Goal: Information Seeking & Learning: Learn about a topic

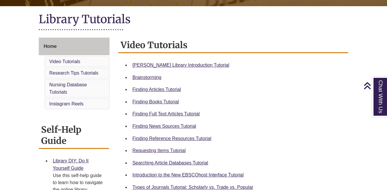
scroll to position [128, 0]
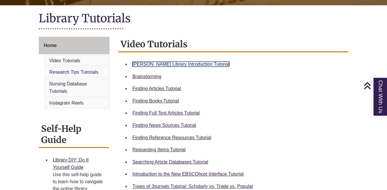
click at [182, 62] on link "[PERSON_NAME] Library Introduction Tutorial" at bounding box center [180, 64] width 97 height 5
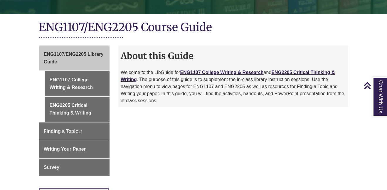
scroll to position [127, 0]
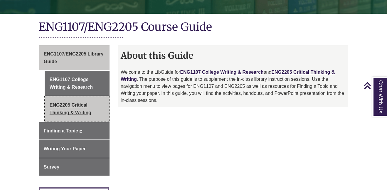
click at [97, 106] on link "ENG2205 Critical Thinking & Writing" at bounding box center [77, 108] width 65 height 25
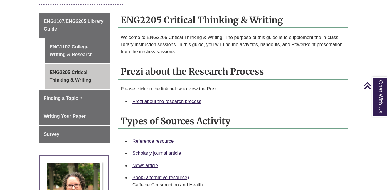
scroll to position [159, 0]
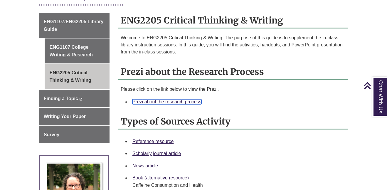
click at [189, 99] on link "Prezi about the research process" at bounding box center [166, 101] width 69 height 5
